Goal: Task Accomplishment & Management: Complete application form

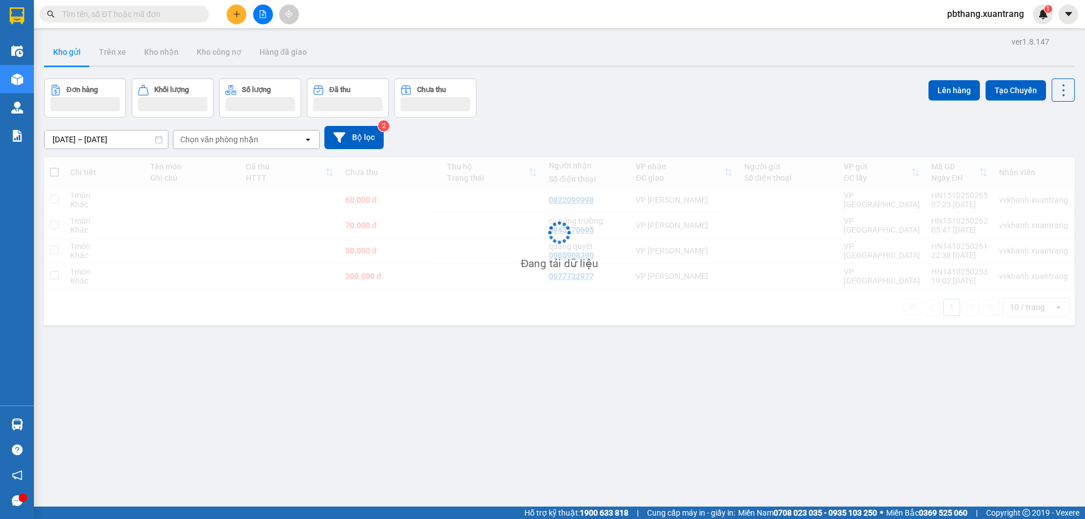
click at [237, 18] on button at bounding box center [237, 15] width 20 height 20
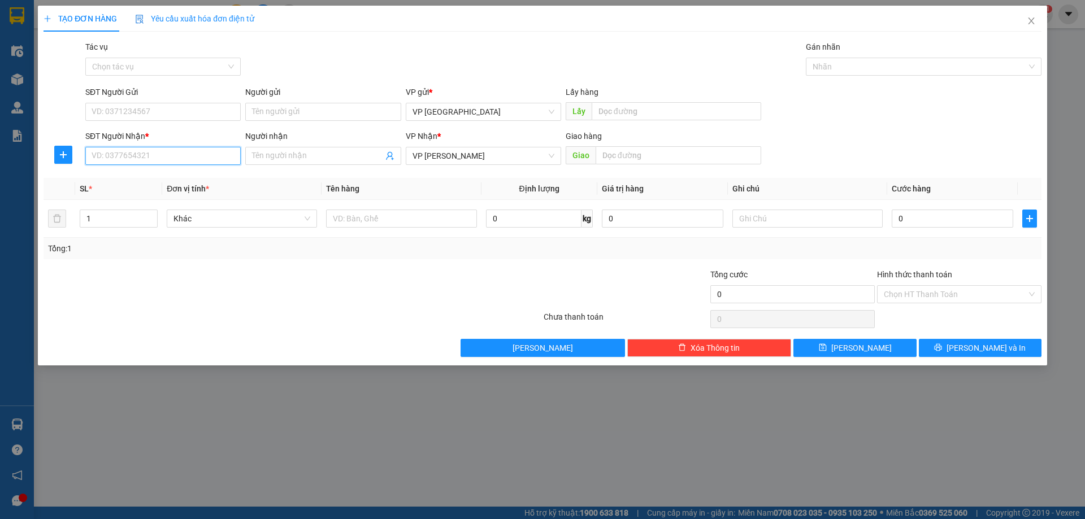
click at [159, 159] on input "SĐT Người Nhận *" at bounding box center [162, 156] width 155 height 18
type input "0902170260"
click at [953, 226] on input "0" at bounding box center [951, 219] width 121 height 18
type input "3"
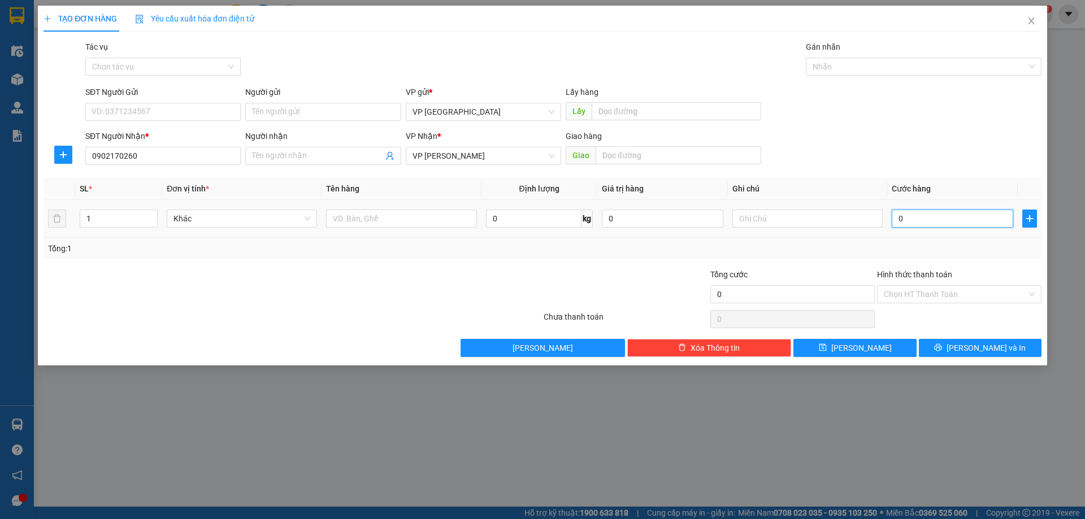
type input "3"
type input "35"
type input "350"
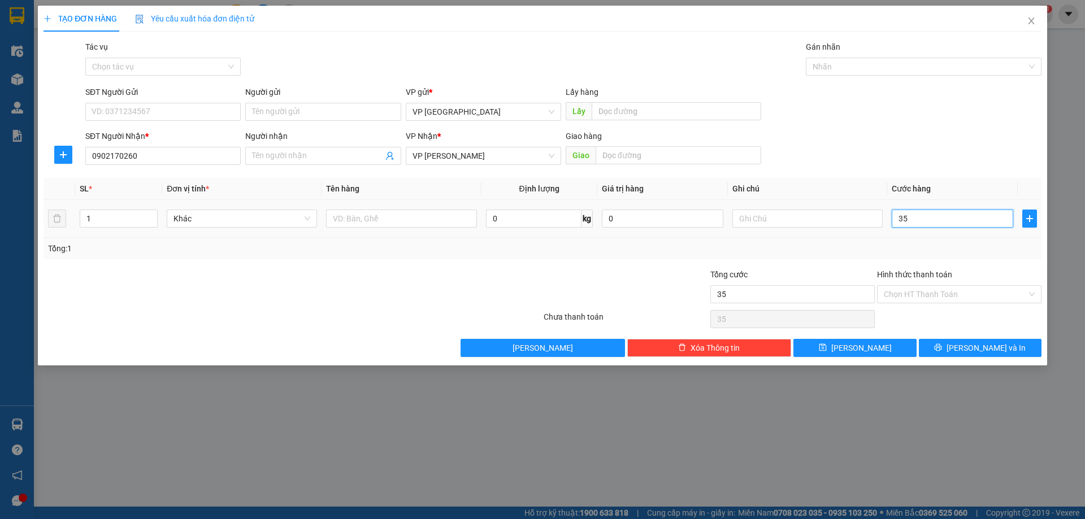
type input "350"
type input "350.000"
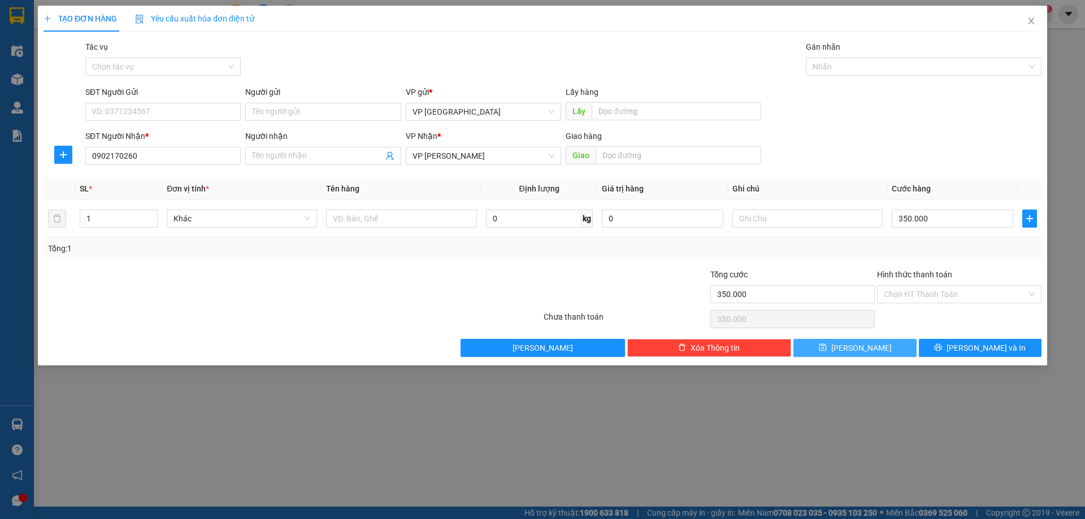
click at [854, 352] on span "[PERSON_NAME]" at bounding box center [861, 348] width 60 height 12
type input "0"
click at [1029, 19] on icon "close" at bounding box center [1030, 21] width 6 height 7
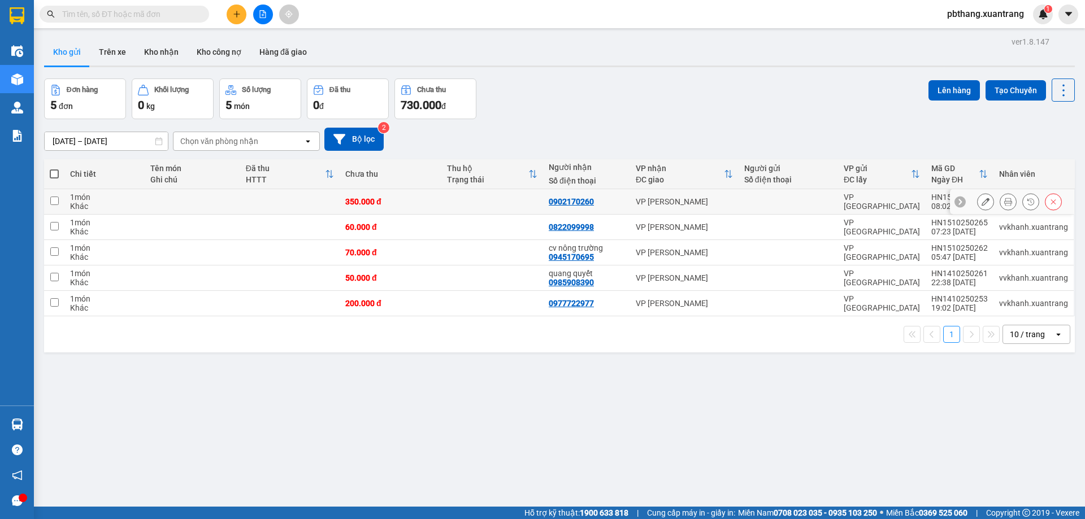
click at [981, 204] on icon at bounding box center [985, 202] width 8 height 8
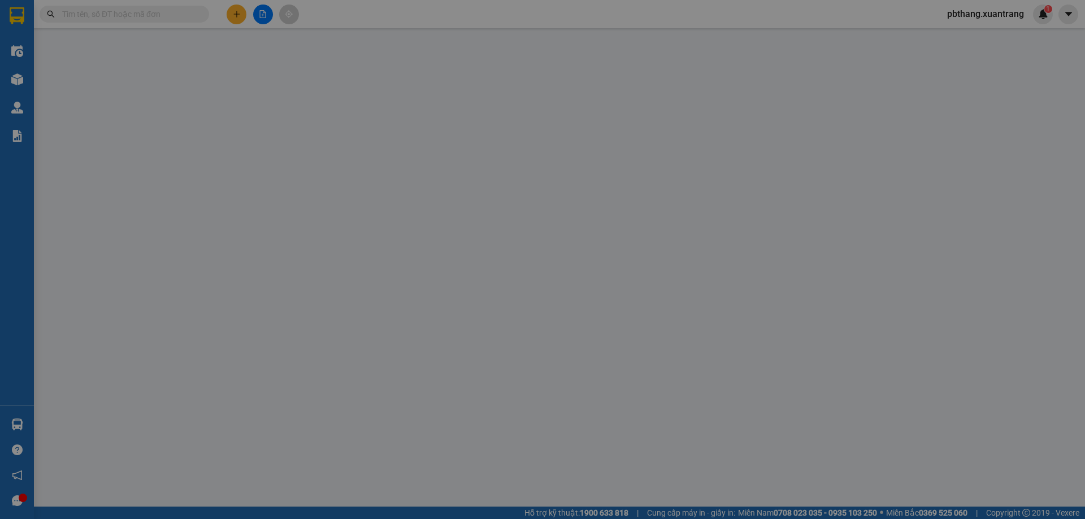
type input "0902170260"
type input "350.000"
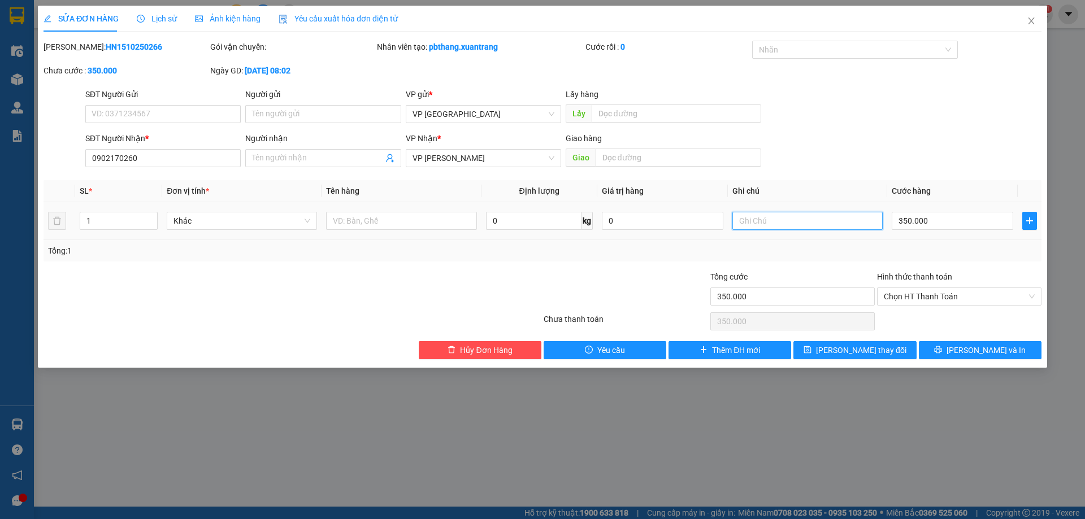
click at [747, 219] on input "text" at bounding box center [807, 221] width 150 height 18
type input "xe máy"
click at [831, 358] on button "[PERSON_NAME] thay đổi" at bounding box center [854, 350] width 123 height 18
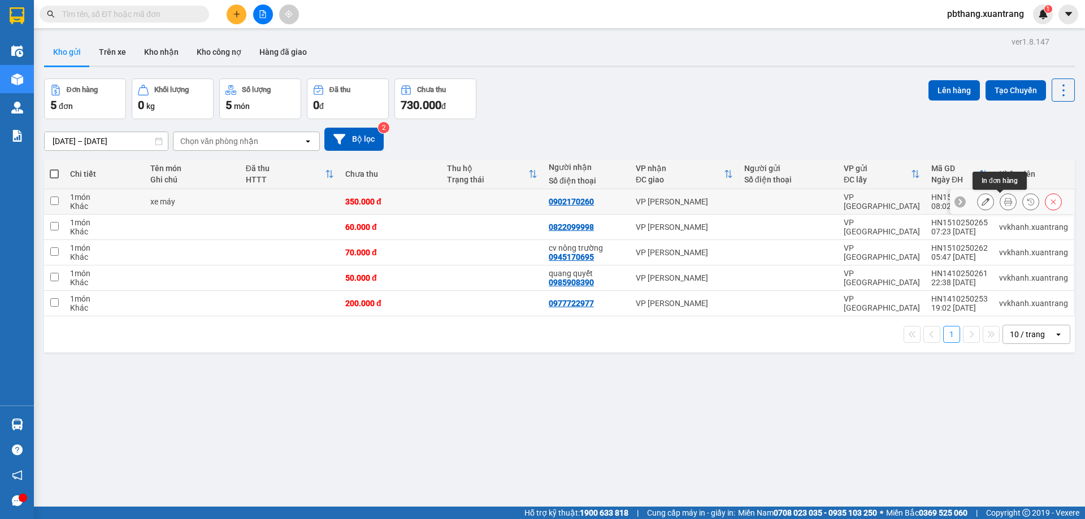
click at [1004, 204] on icon at bounding box center [1008, 202] width 8 height 8
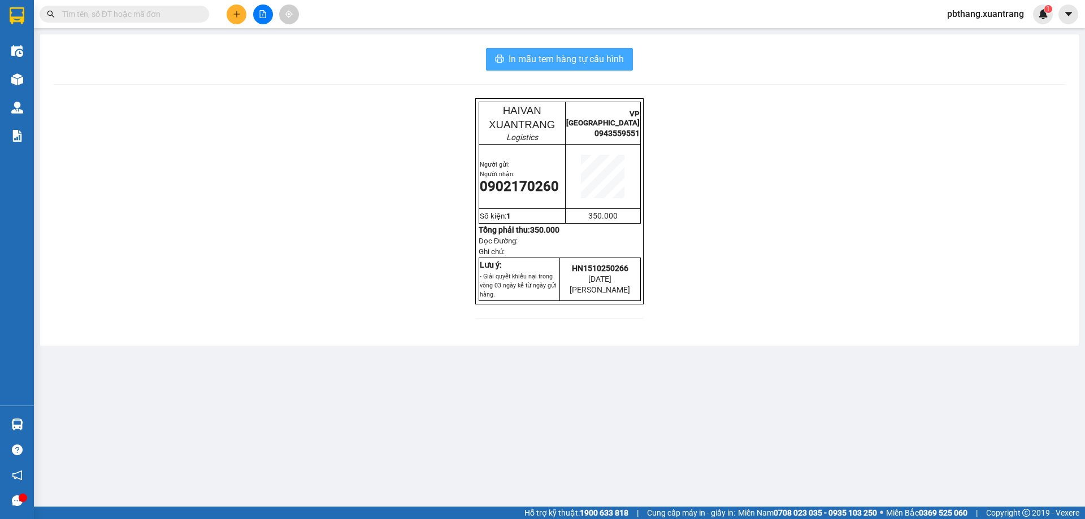
click at [612, 62] on span "In mẫu tem hàng tự cấu hình" at bounding box center [565, 59] width 115 height 14
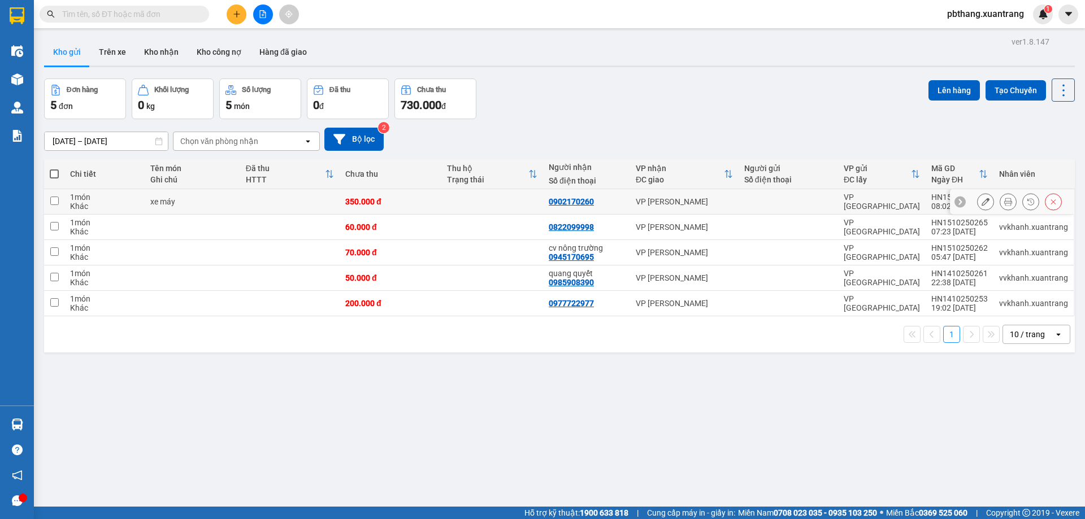
click at [1004, 205] on icon at bounding box center [1008, 202] width 8 height 8
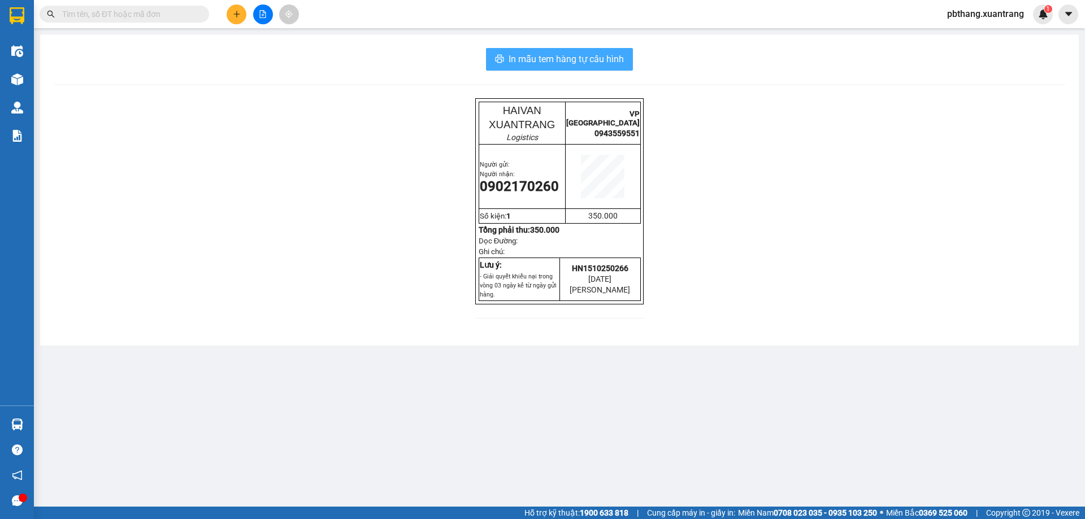
click at [621, 65] on span "In mẫu tem hàng tự cấu hình" at bounding box center [565, 59] width 115 height 14
